Goal: Task Accomplishment & Management: Manage account settings

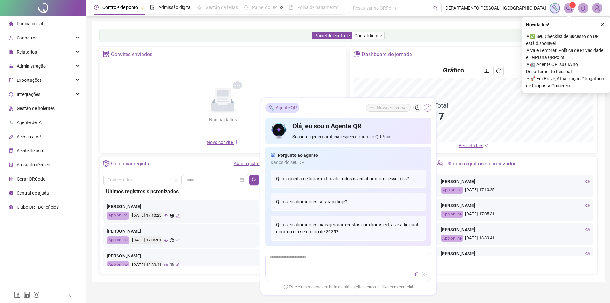
click at [428, 108] on icon "shrink" at bounding box center [427, 107] width 4 height 4
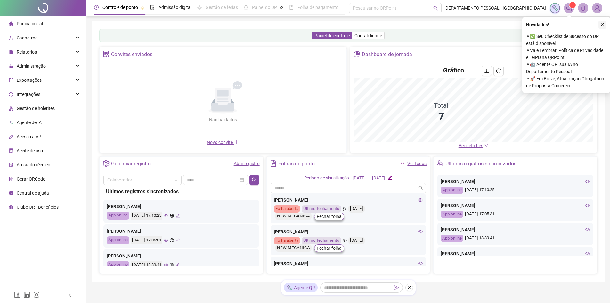
click at [604, 25] on icon "close" at bounding box center [602, 24] width 4 height 4
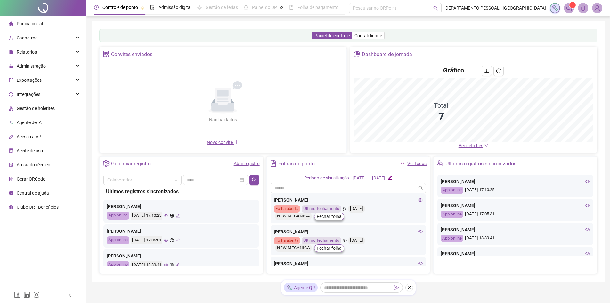
click at [600, 17] on div "Controle de ponto Admissão digital Gestão de férias Painel do DP Folha de pagam…" at bounding box center [348, 162] width 524 height 324
click at [598, 11] on img at bounding box center [598, 8] width 10 height 10
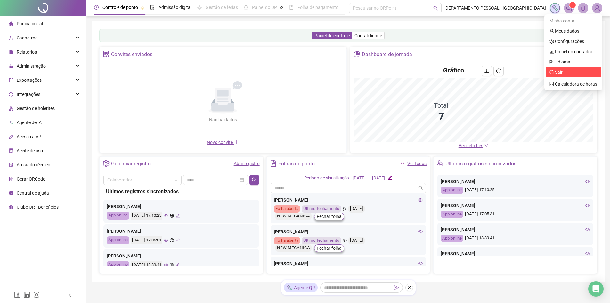
click at [570, 70] on span "Sair" at bounding box center [574, 72] width 48 height 7
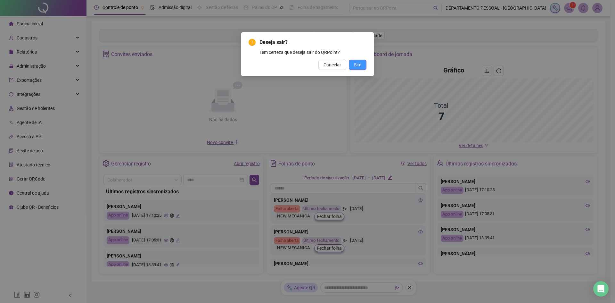
click at [351, 62] on button "Sim" at bounding box center [358, 65] width 18 height 10
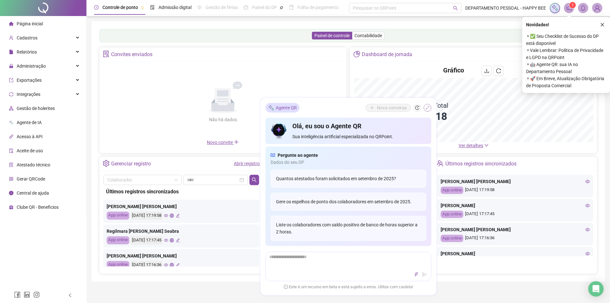
click at [431, 108] on button "button" at bounding box center [428, 108] width 8 height 8
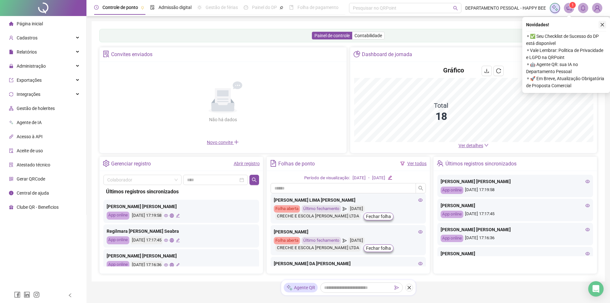
click at [602, 25] on icon "close" at bounding box center [603, 25] width 4 height 4
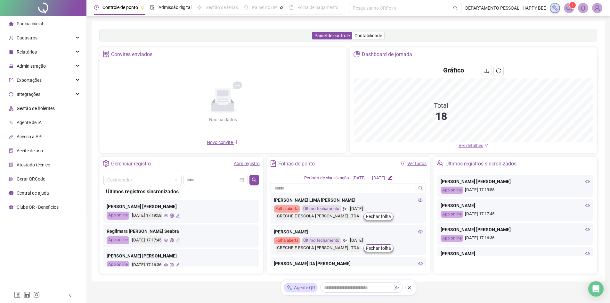
click at [597, 11] on img at bounding box center [598, 8] width 10 height 10
click at [39, 43] on div "Cadastros" at bounding box center [43, 37] width 84 height 13
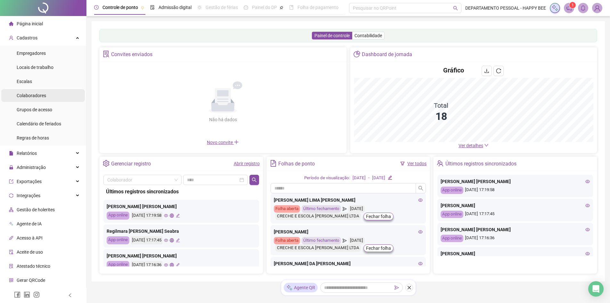
click at [40, 95] on span "Colaboradores" at bounding box center [31, 95] width 29 height 5
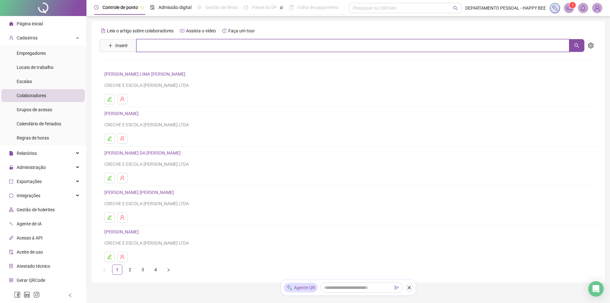
click at [185, 42] on input "text" at bounding box center [352, 45] width 433 height 13
type input "***"
